Goal: Task Accomplishment & Management: Use online tool/utility

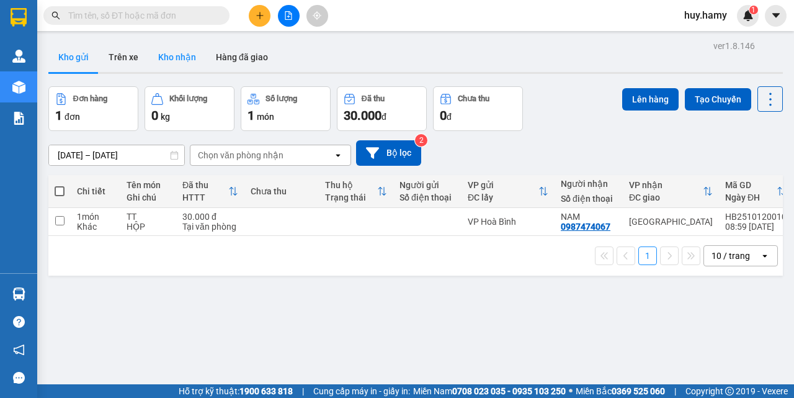
click at [174, 51] on button "Kho nhận" at bounding box center [177, 57] width 58 height 30
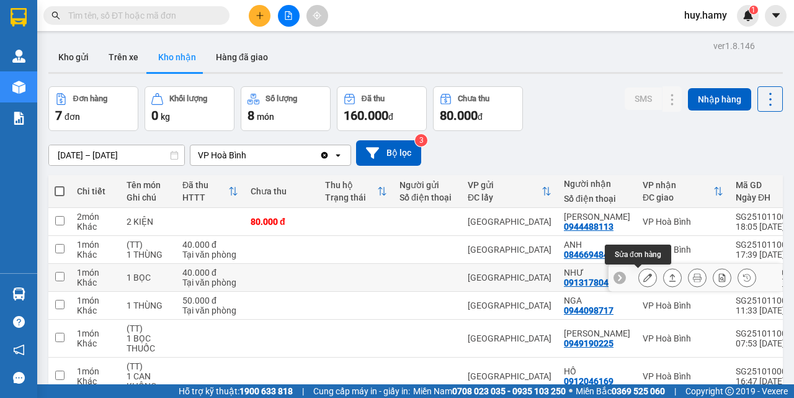
click at [639, 279] on button at bounding box center [647, 278] width 17 height 22
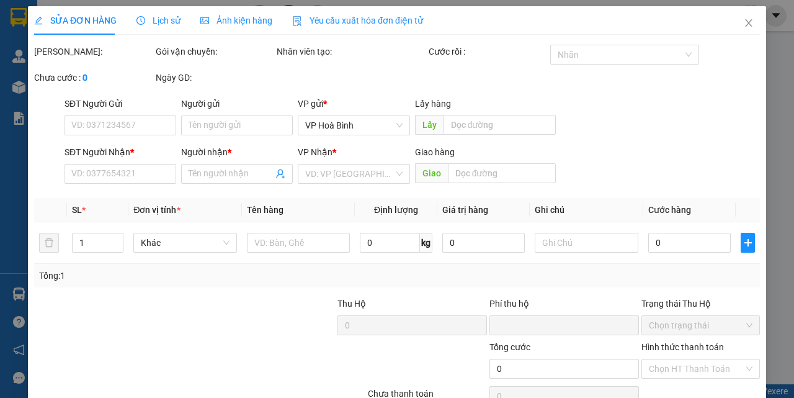
type input "0913178044"
type input "NHƯ"
type input "0"
type input "40.000"
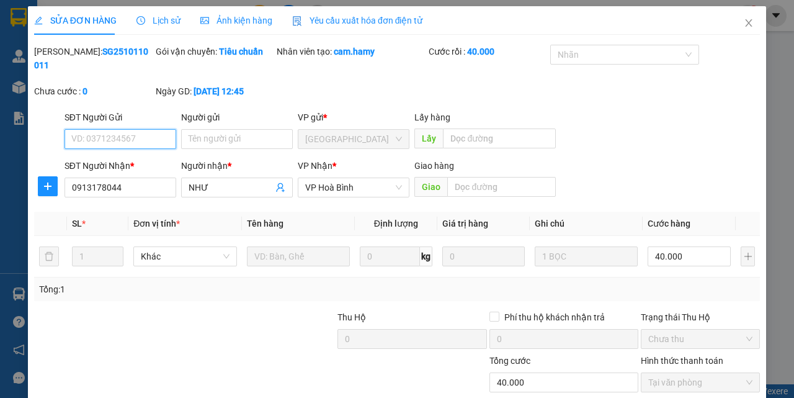
scroll to position [78, 0]
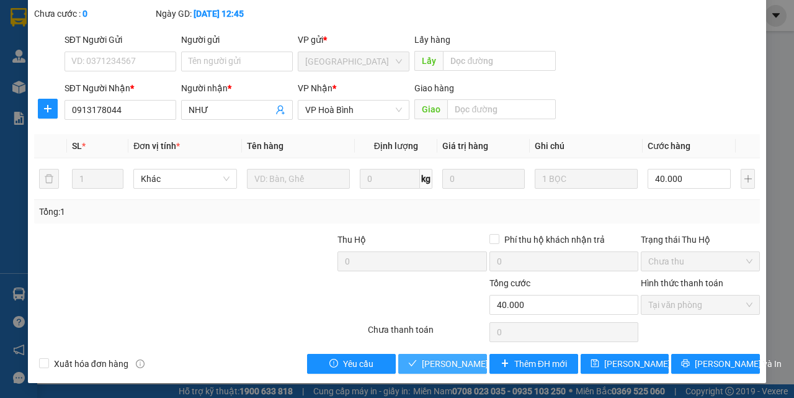
click at [451, 369] on span "[PERSON_NAME] và Giao hàng" at bounding box center [481, 364] width 119 height 14
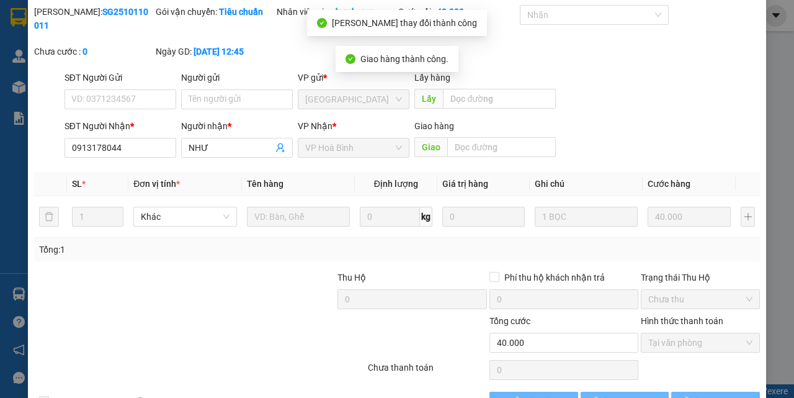
scroll to position [0, 0]
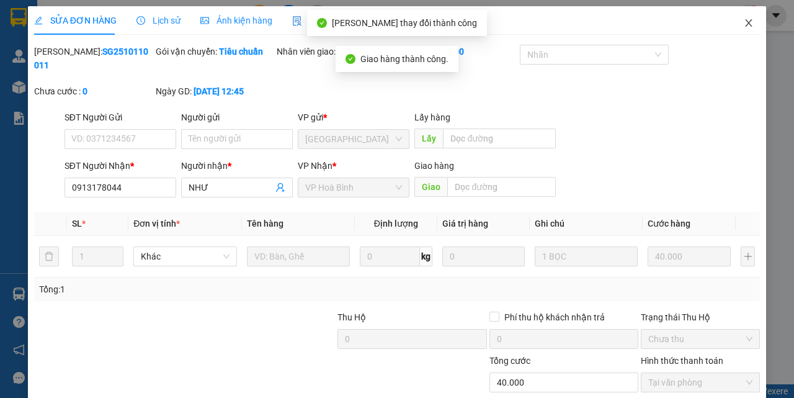
click at [738, 17] on span "Close" at bounding box center [749, 23] width 35 height 35
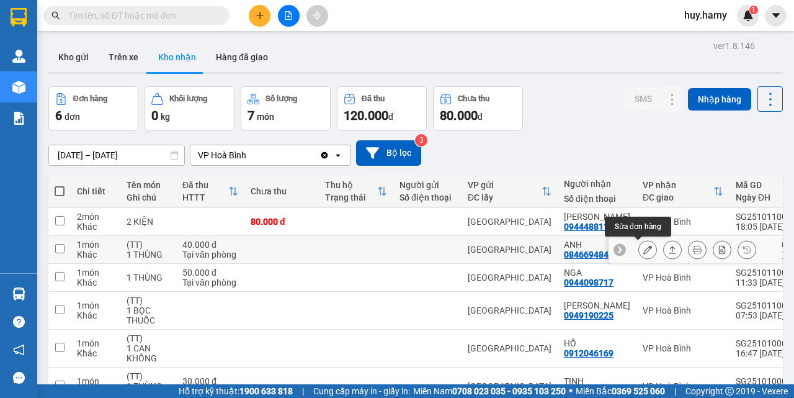
click at [643, 249] on icon at bounding box center [647, 249] width 9 height 9
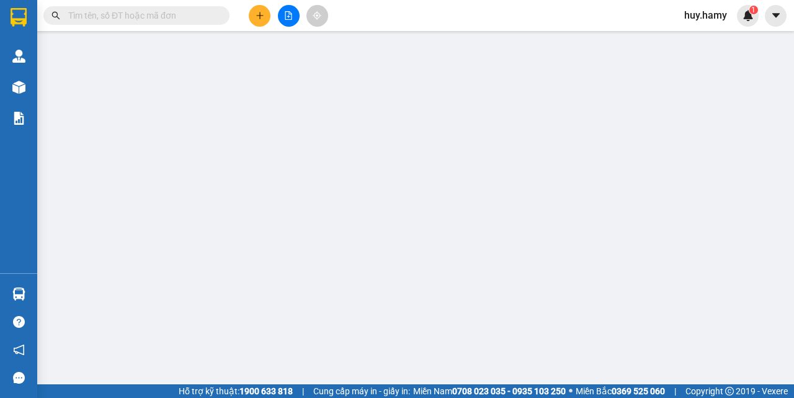
type input "0846694845"
type input "ANH"
type input "0"
type input "40.000"
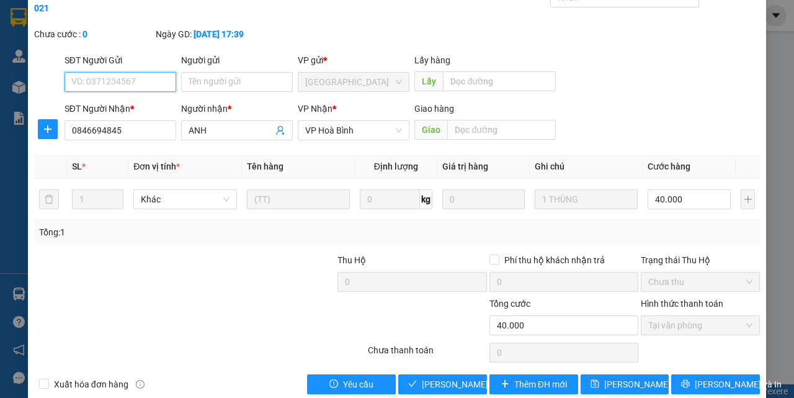
scroll to position [78, 0]
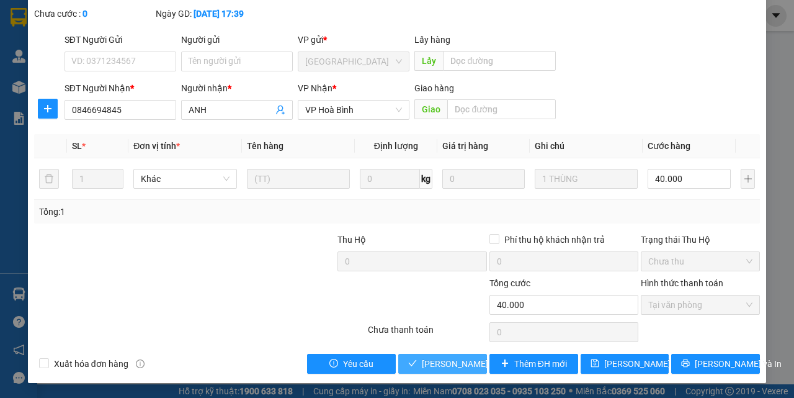
click at [466, 366] on span "[PERSON_NAME] và Giao hàng" at bounding box center [481, 364] width 119 height 14
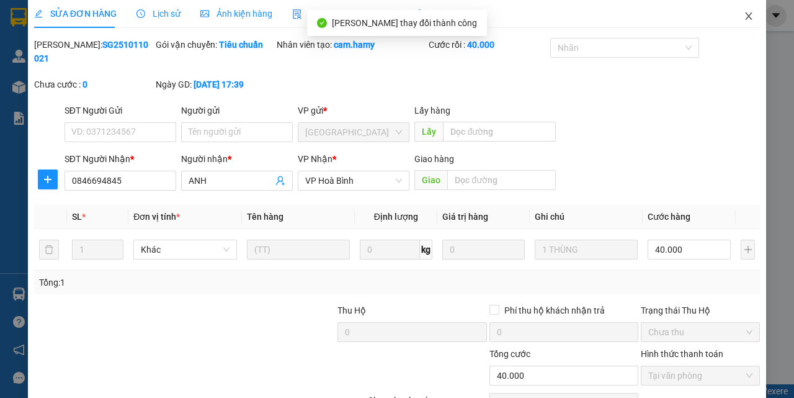
scroll to position [0, 0]
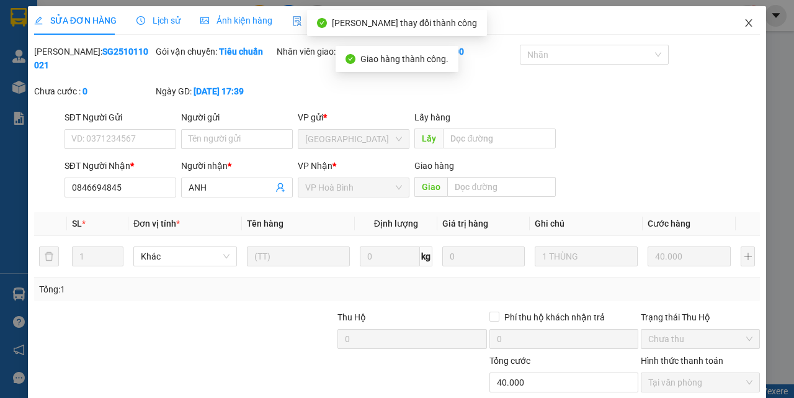
click at [742, 14] on span "Close" at bounding box center [749, 23] width 35 height 35
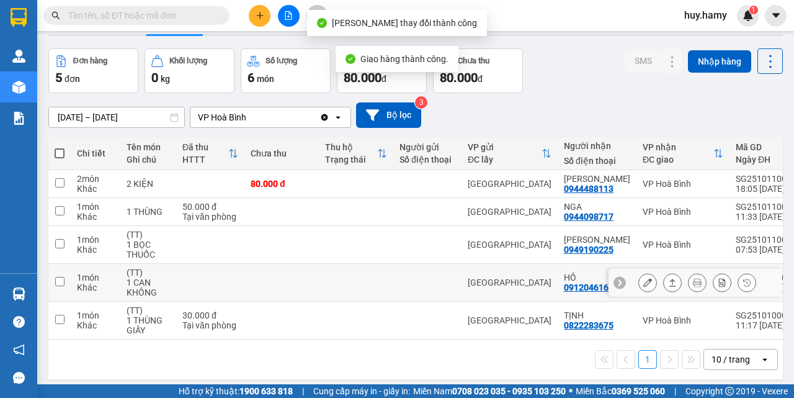
scroll to position [57, 0]
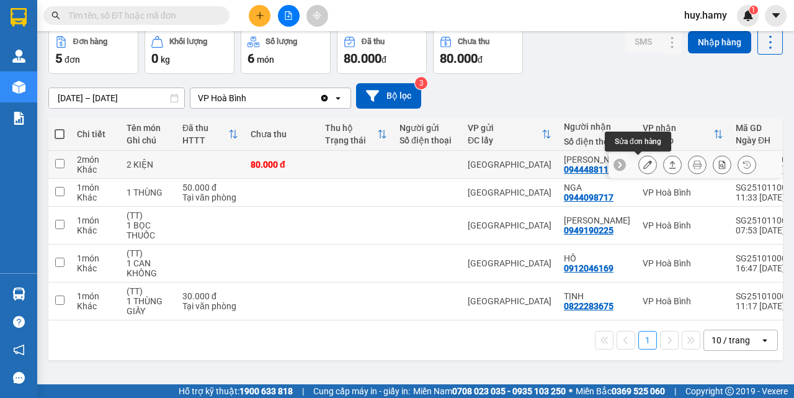
click at [643, 161] on icon at bounding box center [647, 164] width 9 height 9
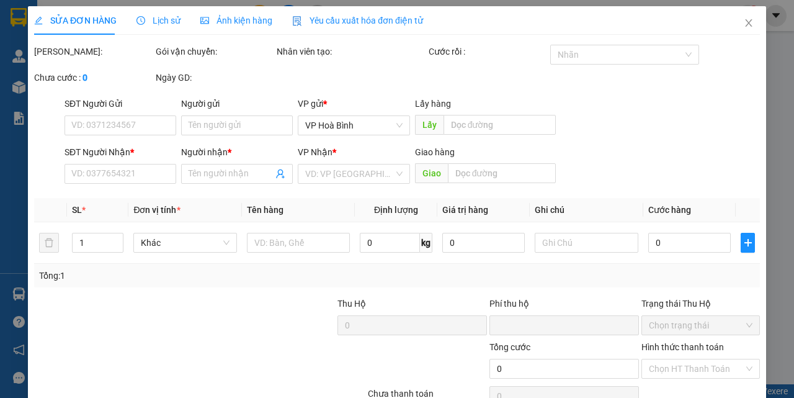
type input "0944488113"
type input "[PERSON_NAME]"
type input "0"
type input "80.000"
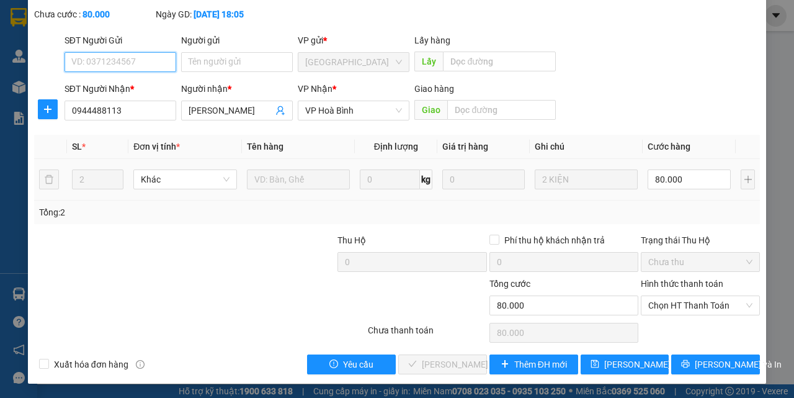
scroll to position [78, 0]
click at [712, 296] on span "Chọn HT Thanh Toán" at bounding box center [700, 304] width 104 height 19
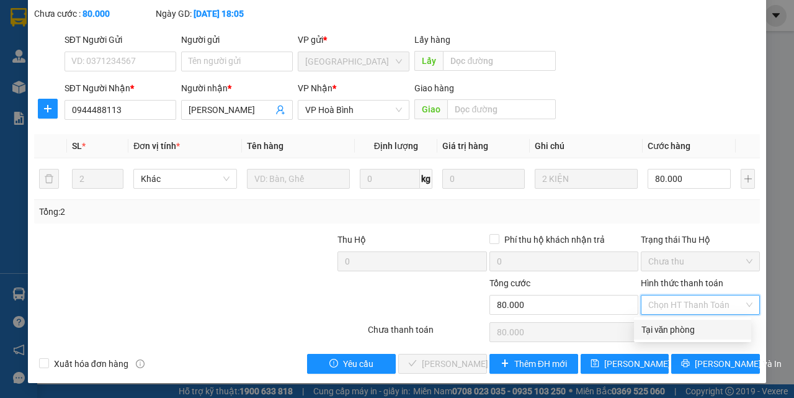
click at [678, 332] on div "Tại văn phòng" at bounding box center [693, 330] width 102 height 14
type input "0"
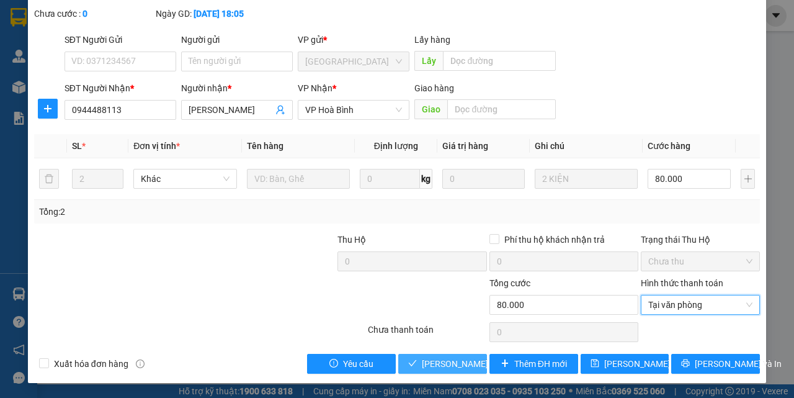
click at [428, 369] on span "[PERSON_NAME] và Giao hàng" at bounding box center [481, 364] width 119 height 14
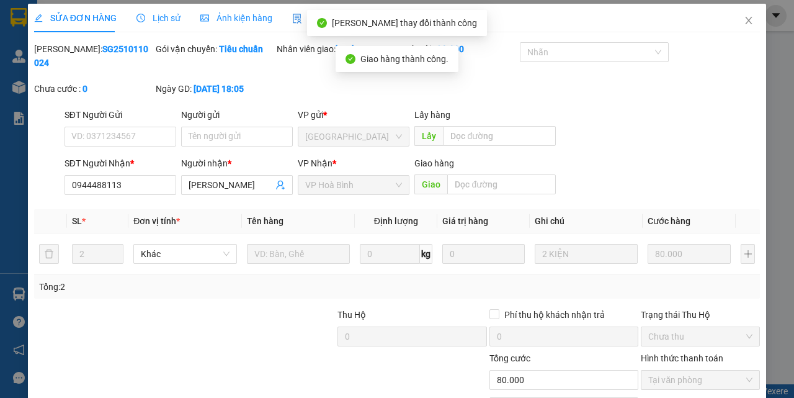
scroll to position [0, 0]
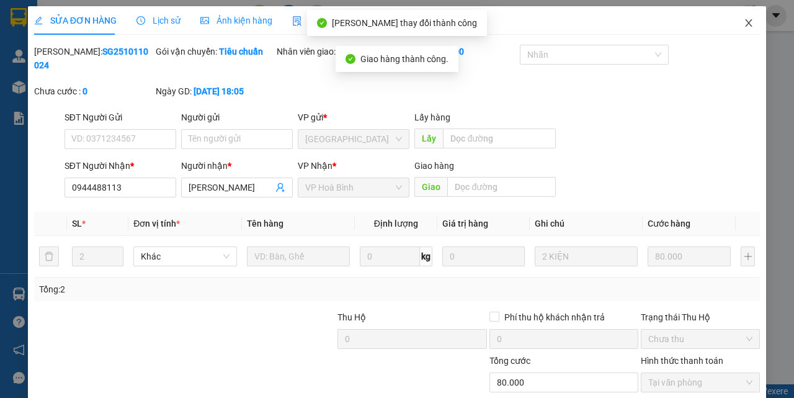
click at [744, 22] on icon "close" at bounding box center [749, 23] width 10 height 10
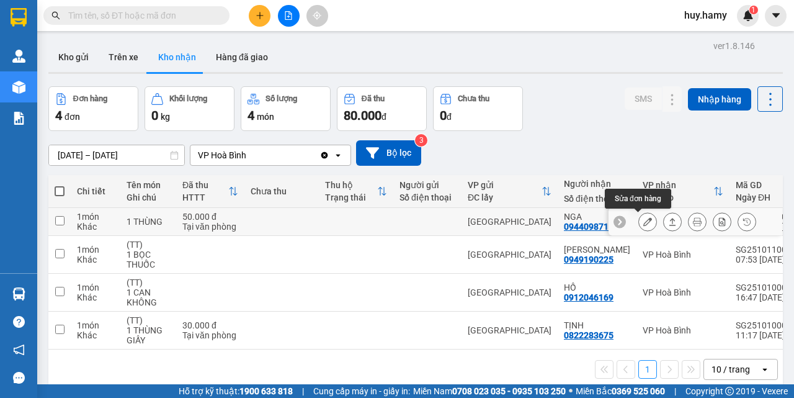
click at [643, 220] on icon at bounding box center [647, 221] width 9 height 9
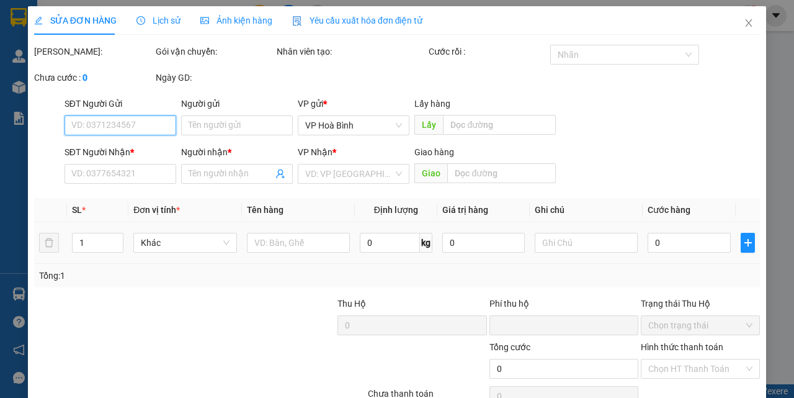
type input "0944098717"
type input "NGA"
type input "0"
type input "50.000"
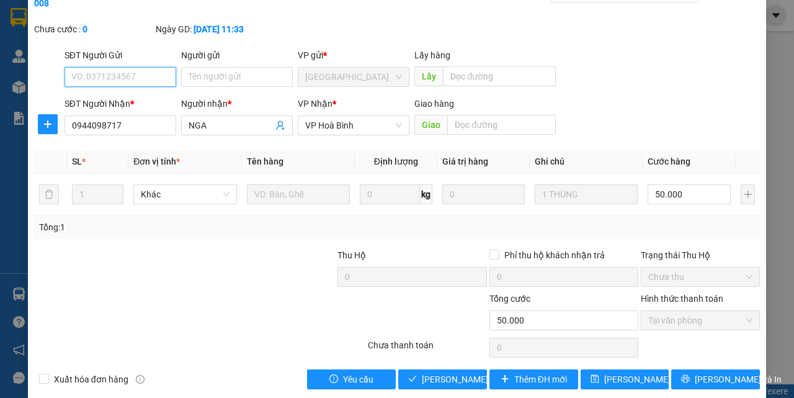
scroll to position [78, 0]
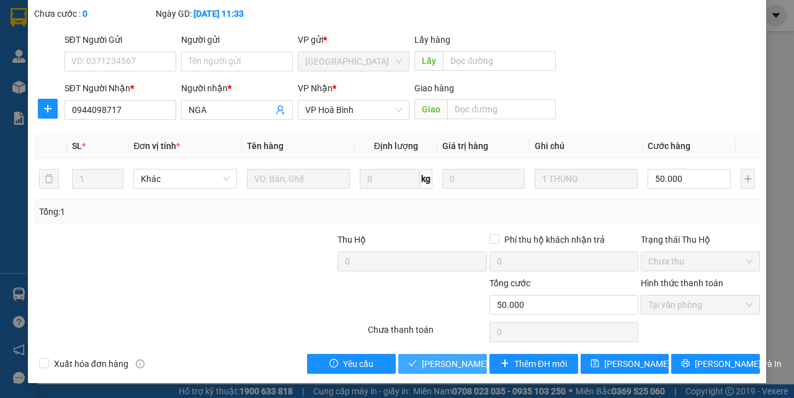
click at [427, 360] on span "[PERSON_NAME] và Giao hàng" at bounding box center [481, 364] width 119 height 14
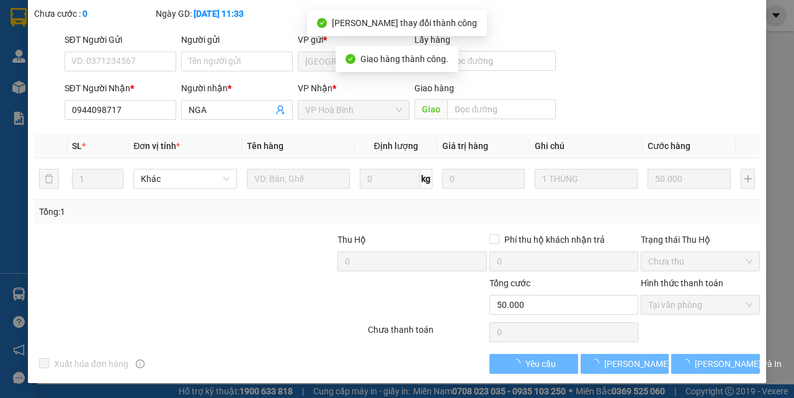
scroll to position [0, 0]
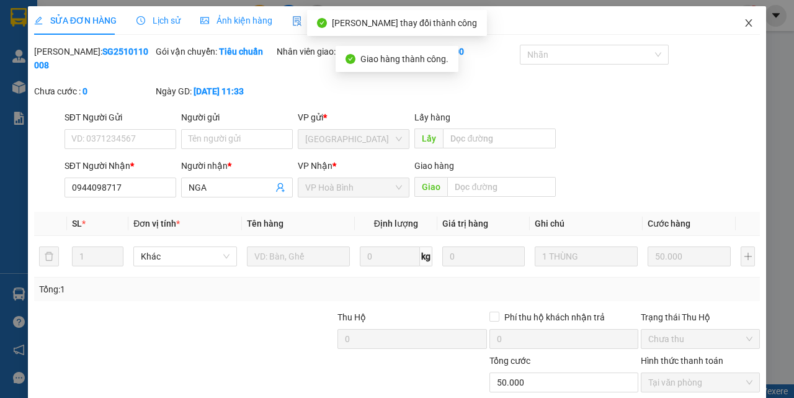
click at [744, 22] on icon "close" at bounding box center [749, 23] width 10 height 10
